Goal: Information Seeking & Learning: Learn about a topic

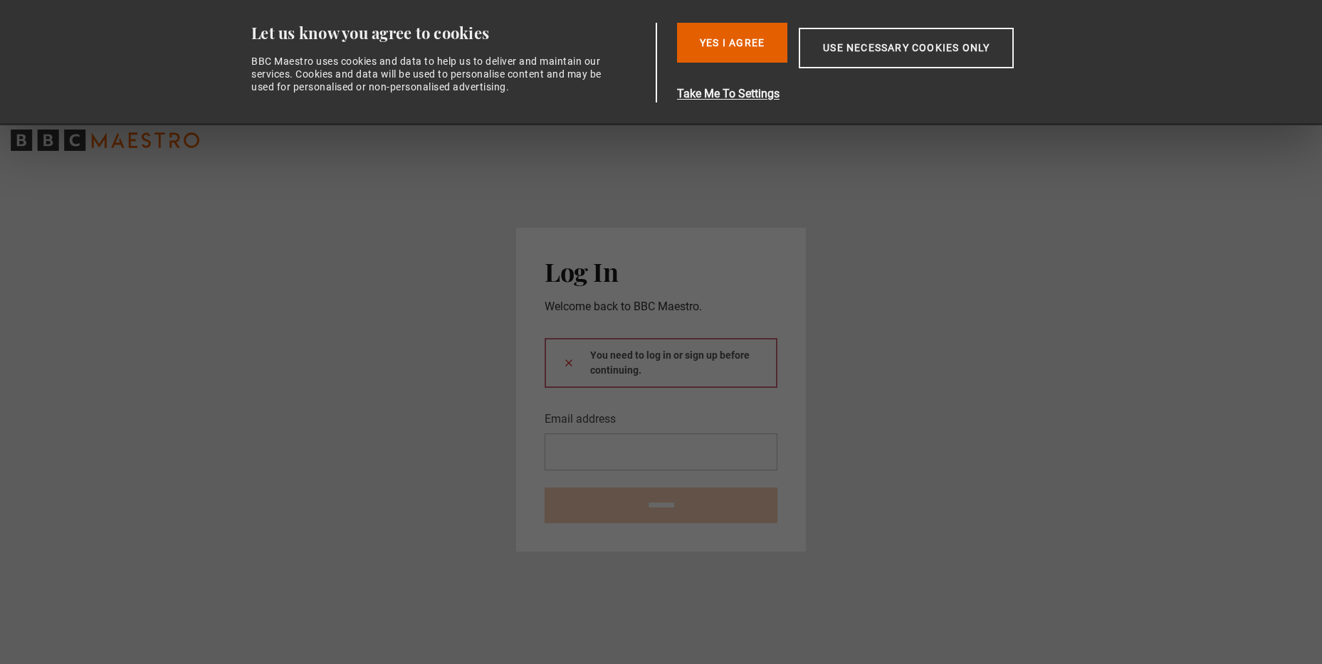
click at [83, 142] on icon "BBC Maestro" at bounding box center [74, 140] width 21 height 21
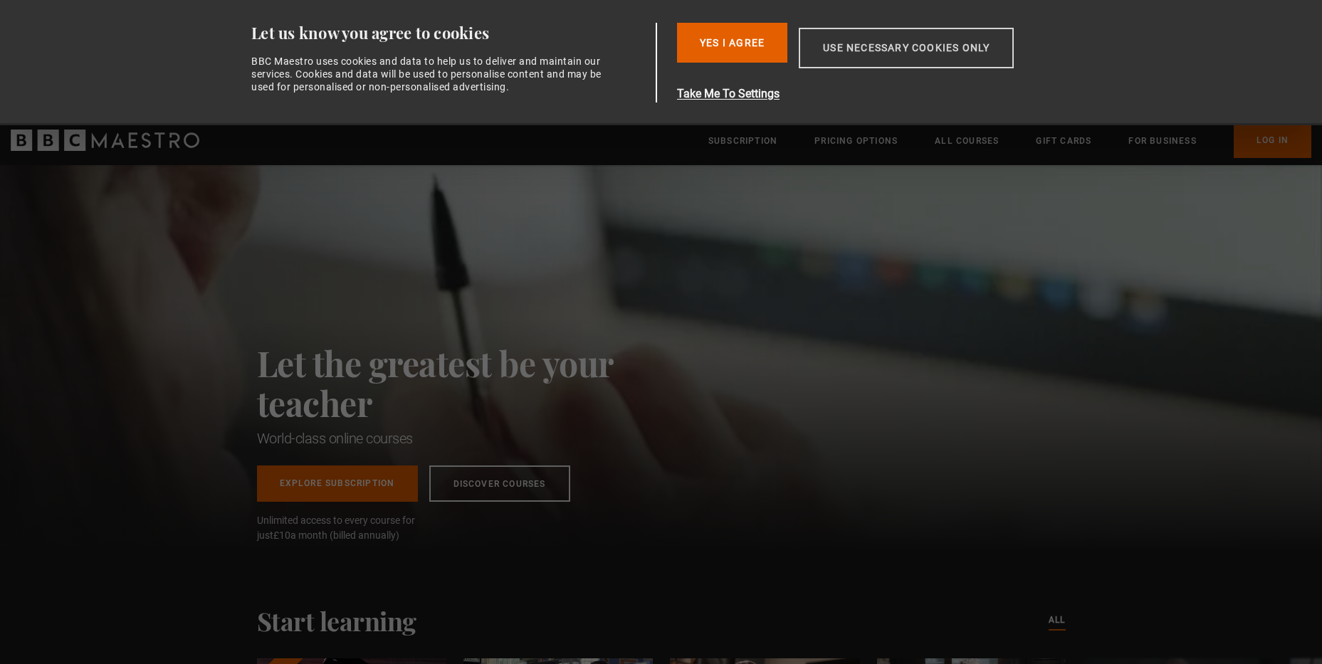
click at [839, 55] on button "Use necessary cookies only" at bounding box center [906, 48] width 215 height 41
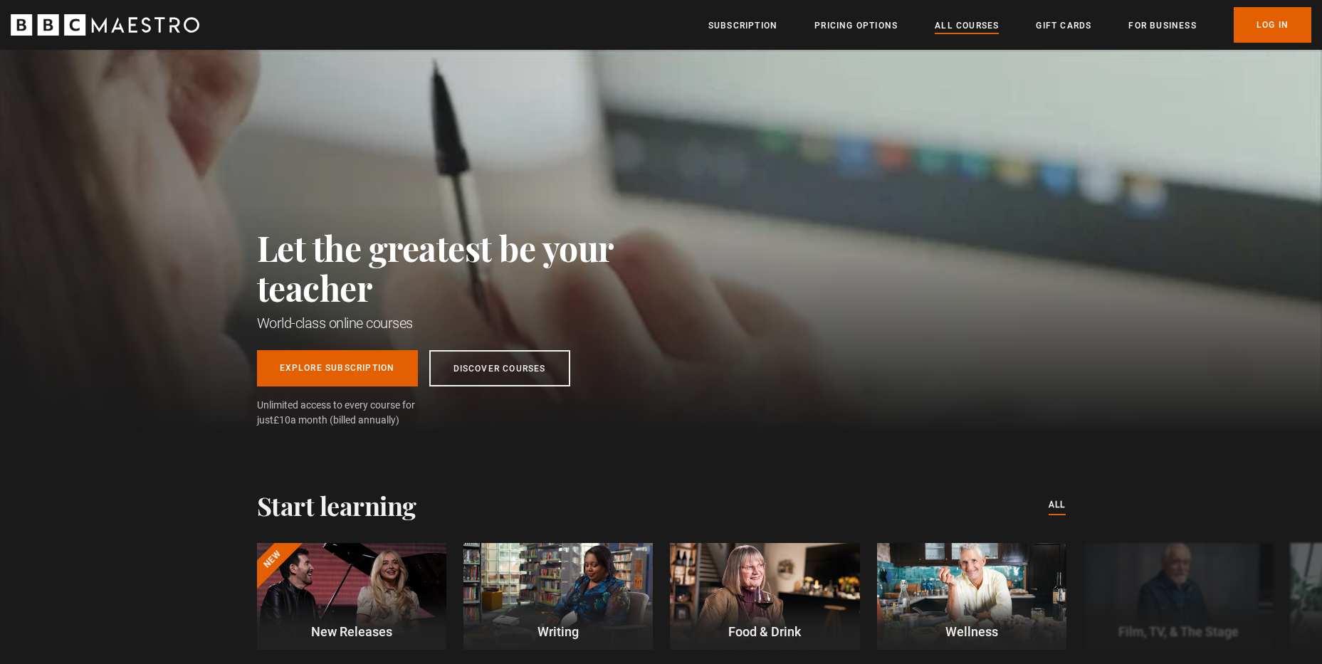
scroll to position [0, 745]
click at [945, 26] on link "All Courses" at bounding box center [967, 26] width 64 height 14
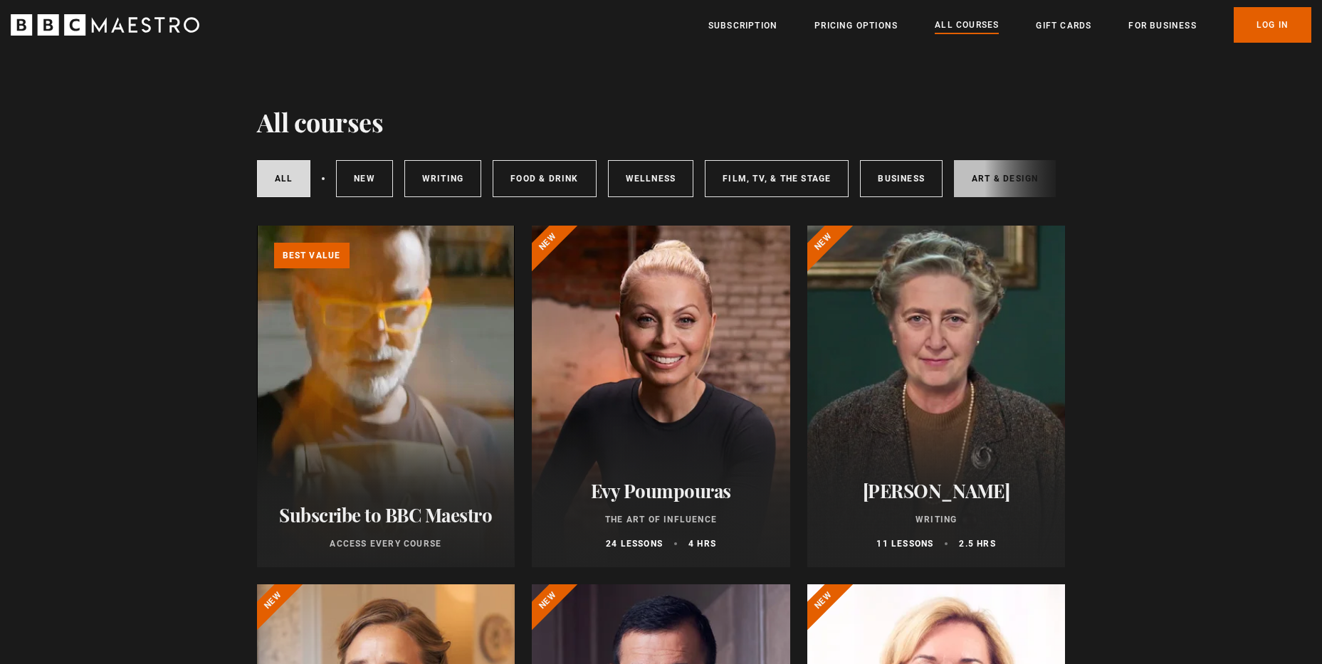
click at [970, 177] on link "Art & Design" at bounding box center [1005, 178] width 102 height 37
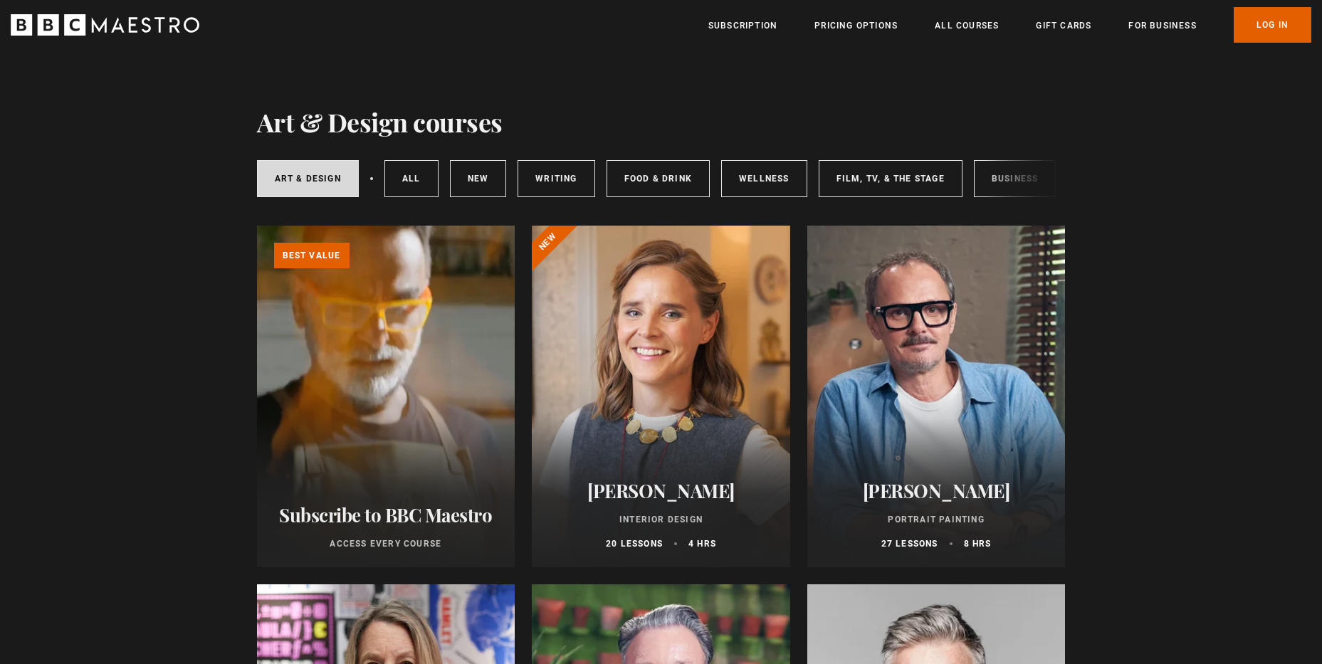
click at [977, 422] on div at bounding box center [936, 397] width 258 height 342
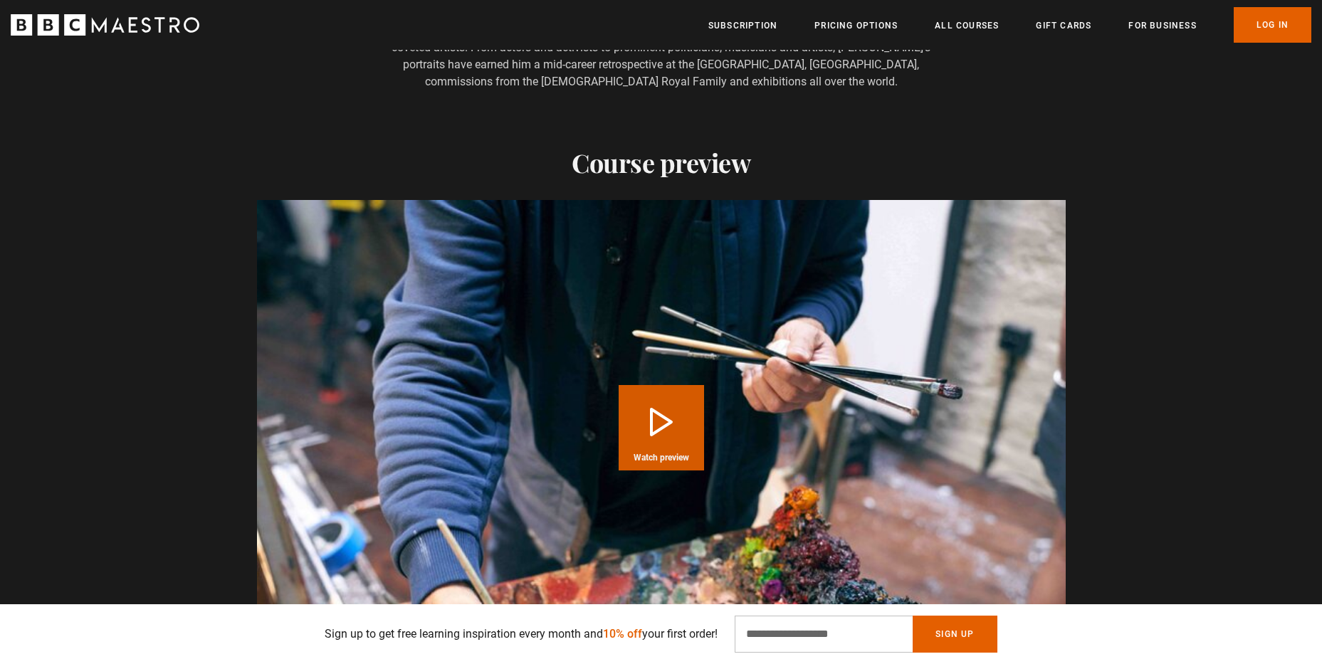
scroll to position [1351, 0]
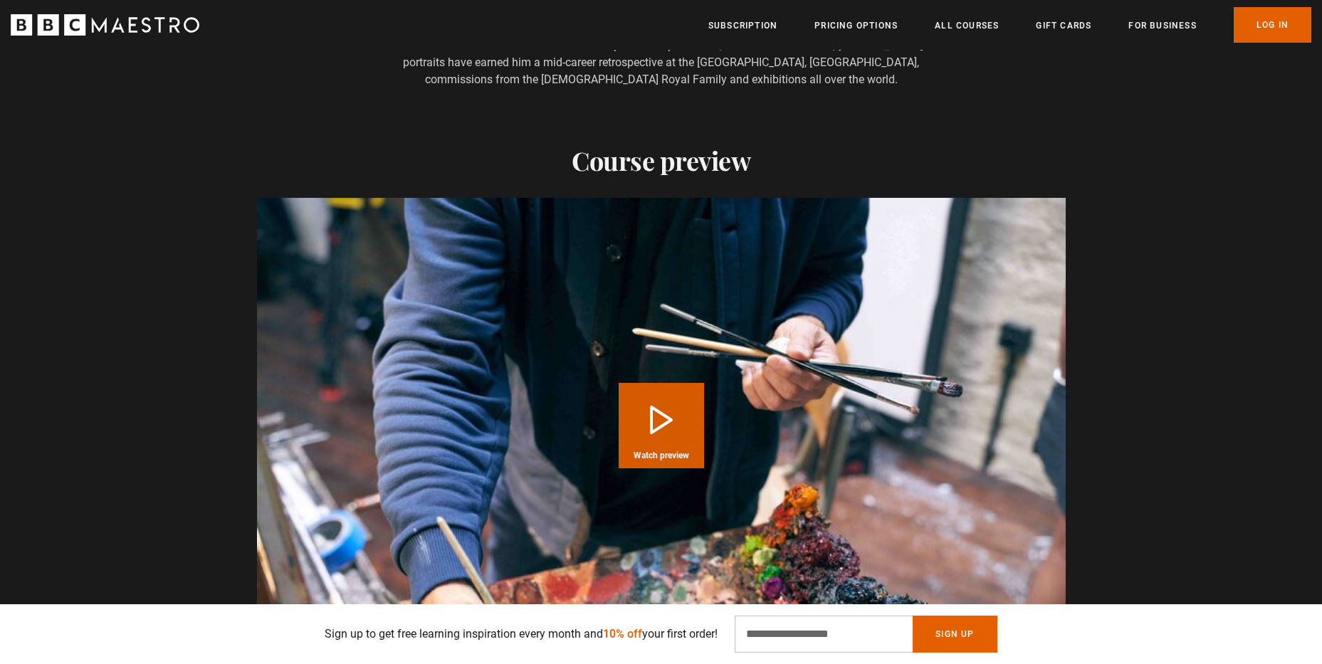
click at [674, 383] on button "Play Course overview for Portrait Painting with [PERSON_NAME] Watch preview" at bounding box center [661, 425] width 85 height 85
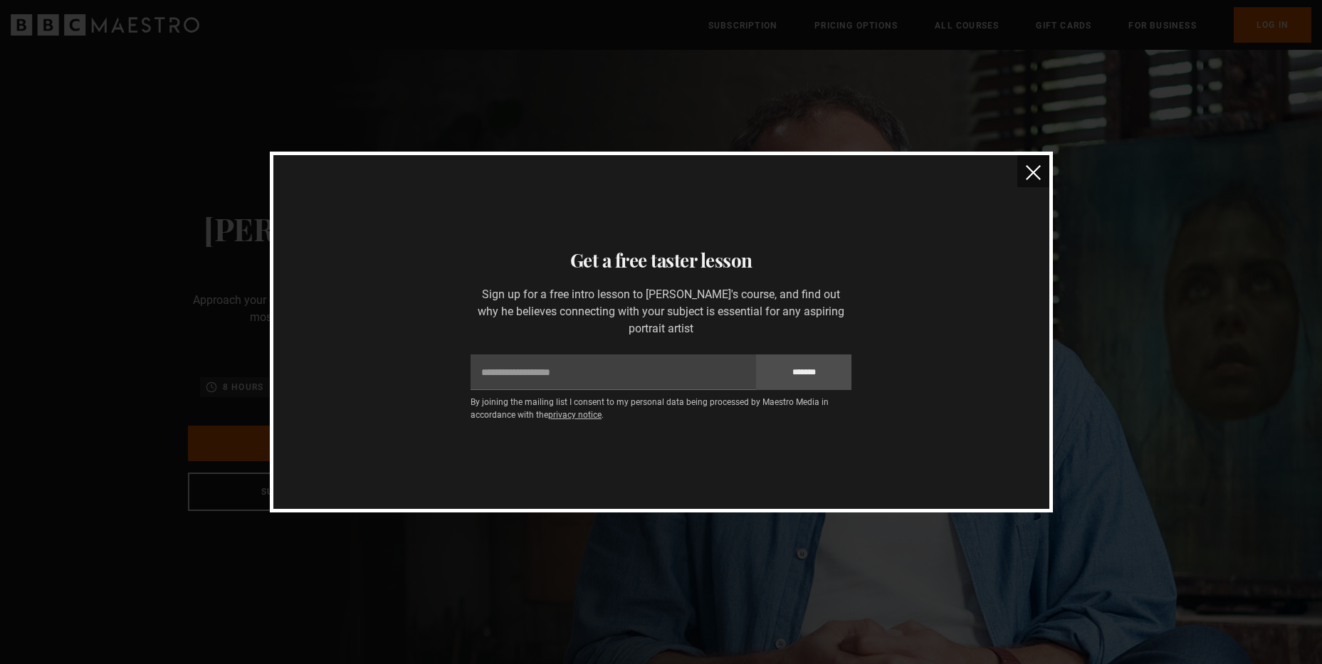
scroll to position [0, 2612]
click at [1035, 168] on img "close" at bounding box center [1033, 172] width 15 height 15
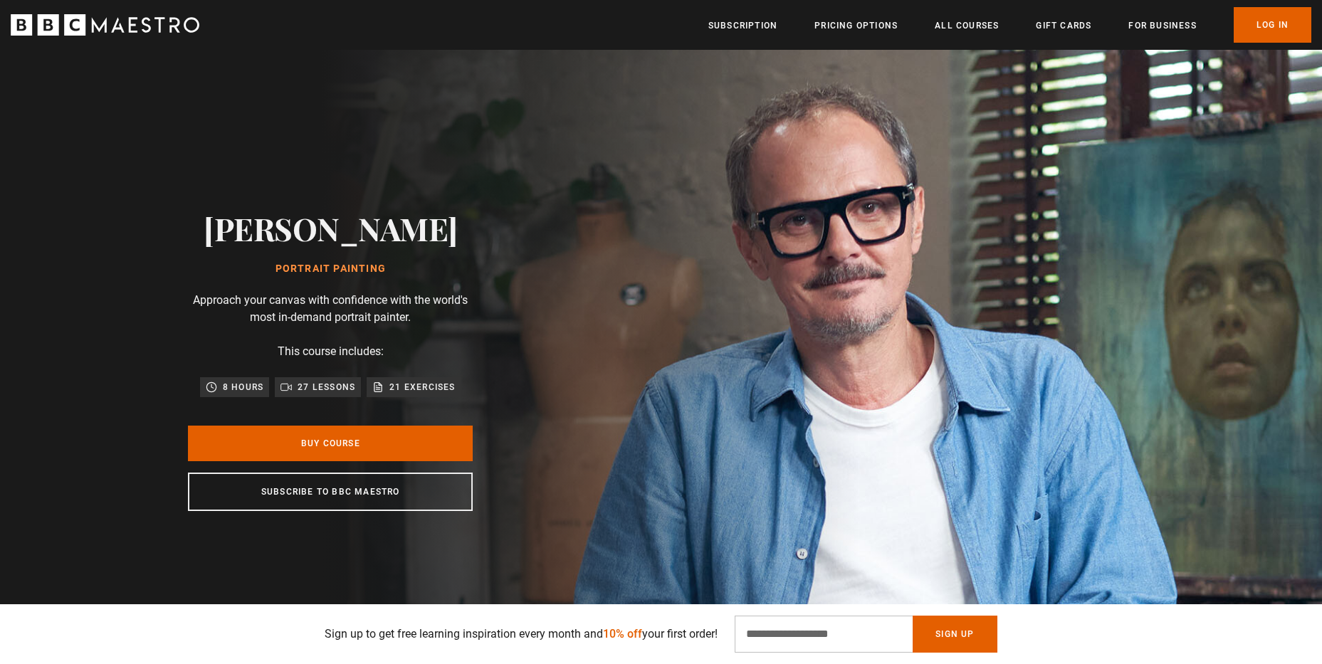
scroll to position [0, 0]
